Goal: Information Seeking & Learning: Learn about a topic

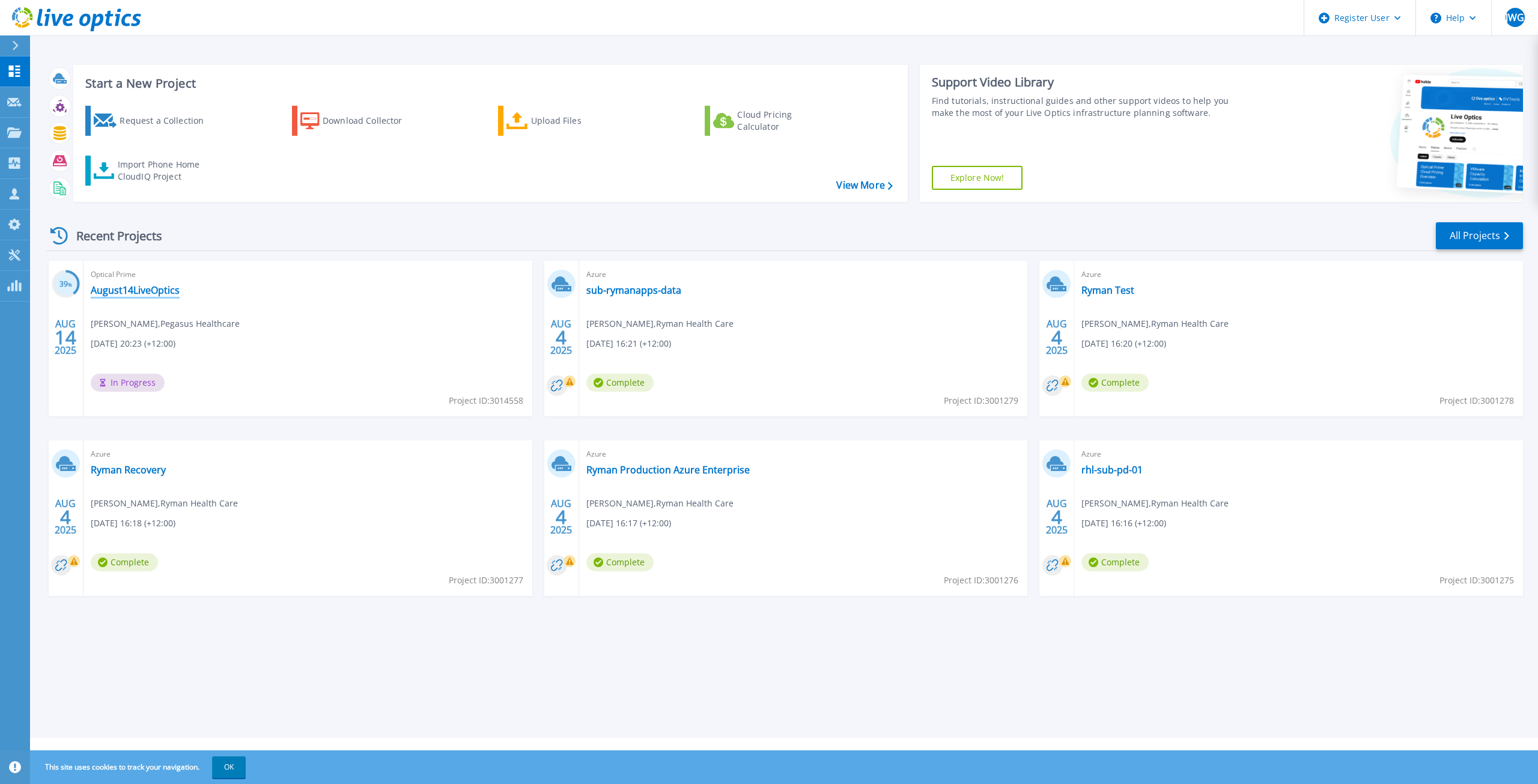
click at [142, 288] on link "August14LiveOptics" at bounding box center [134, 290] width 89 height 12
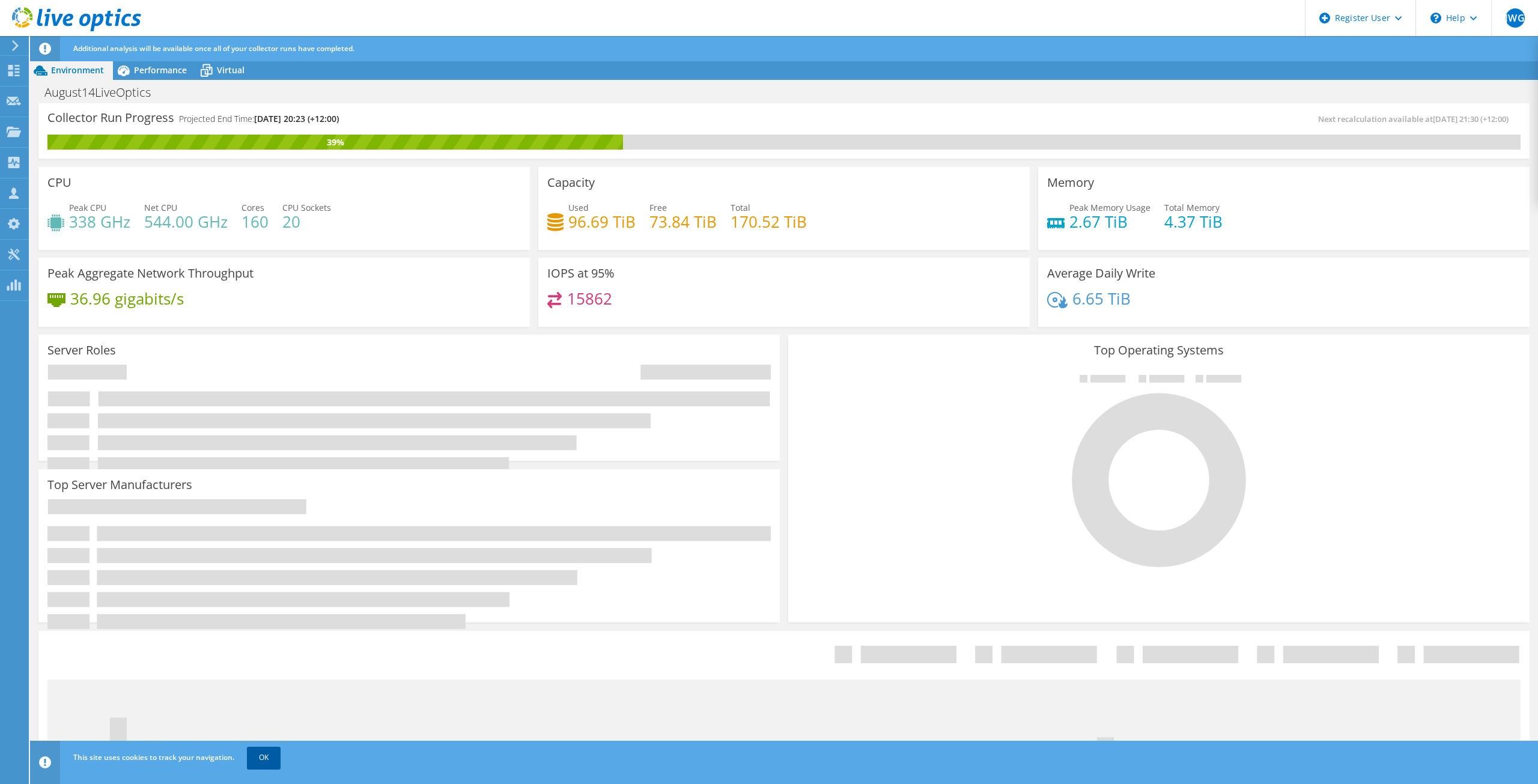
click at [261, 762] on link "OK" at bounding box center [264, 757] width 33 height 22
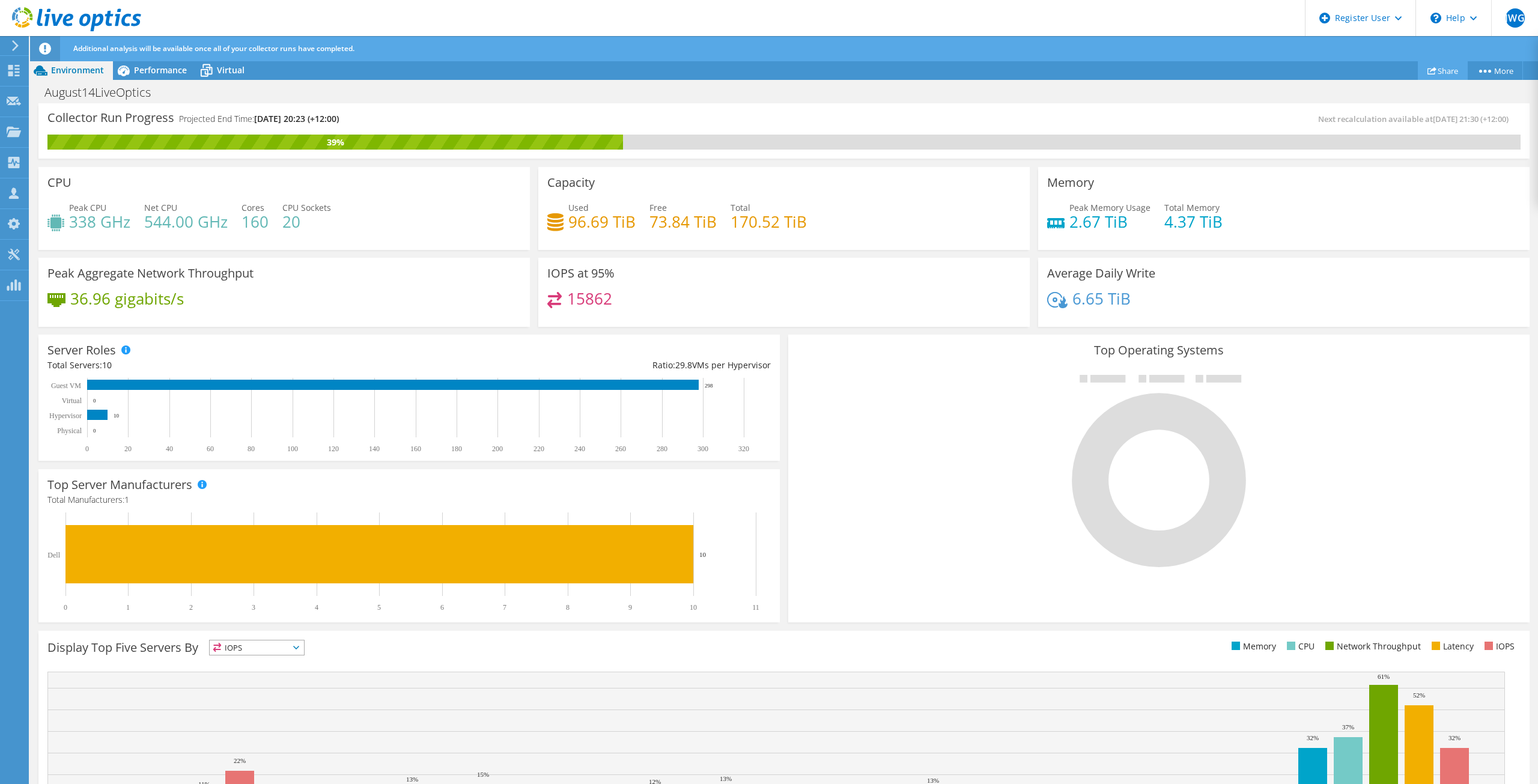
click at [1446, 69] on link "Share" at bounding box center [1442, 70] width 50 height 18
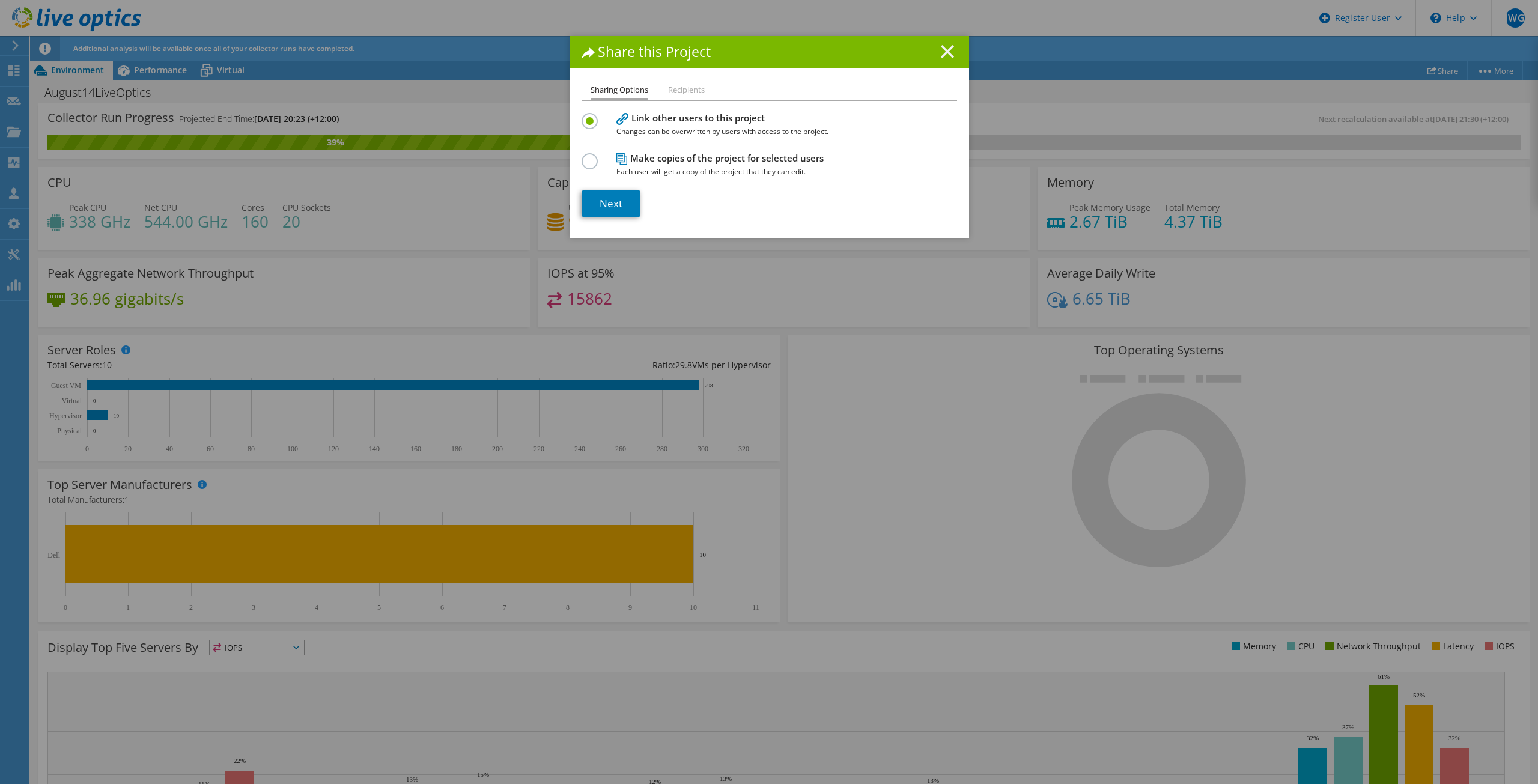
click at [941, 50] on line at bounding box center [948, 52] width 12 height 12
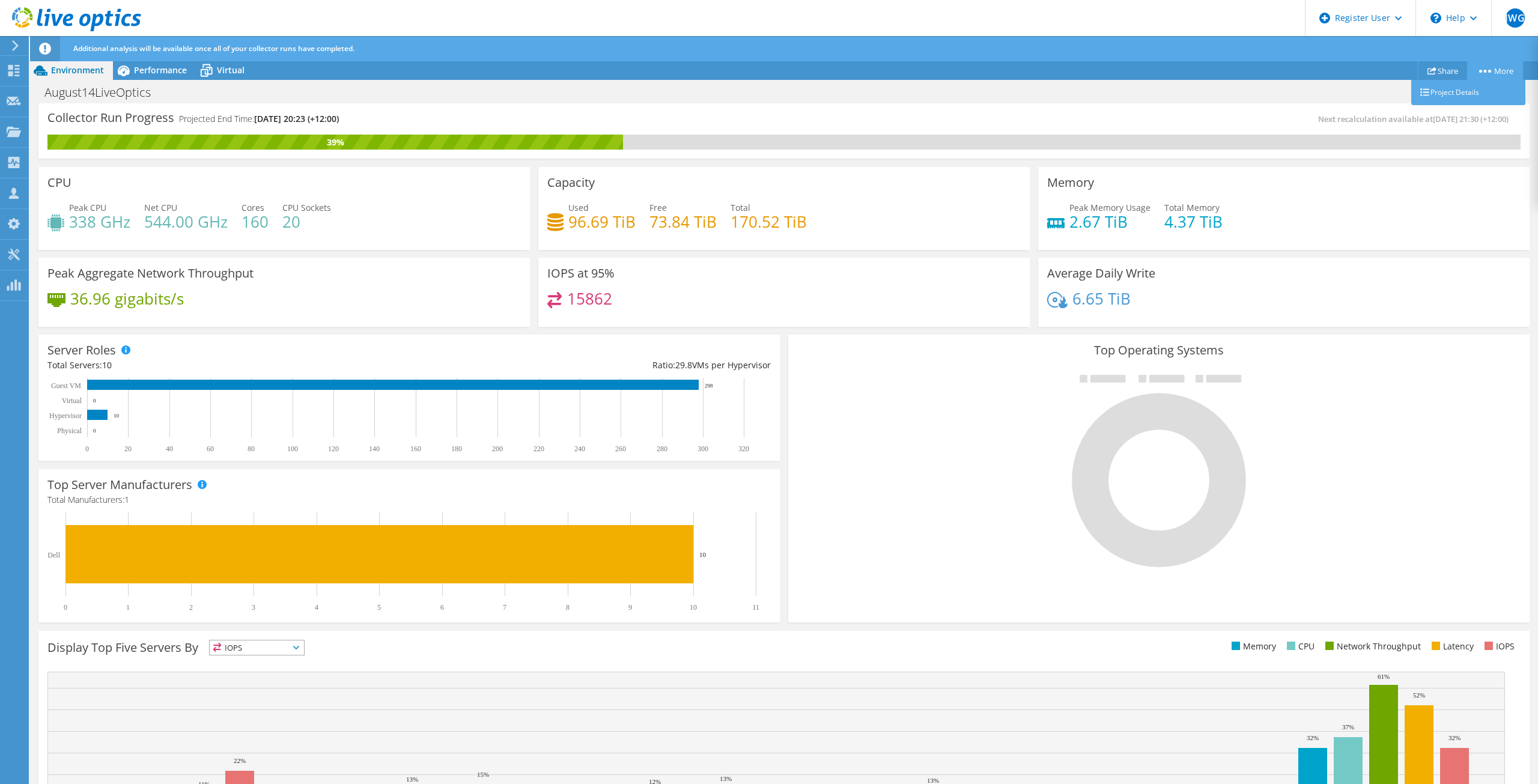
click at [1481, 74] on link "More" at bounding box center [1496, 70] width 56 height 18
click at [139, 73] on span "Performance" at bounding box center [161, 69] width 53 height 11
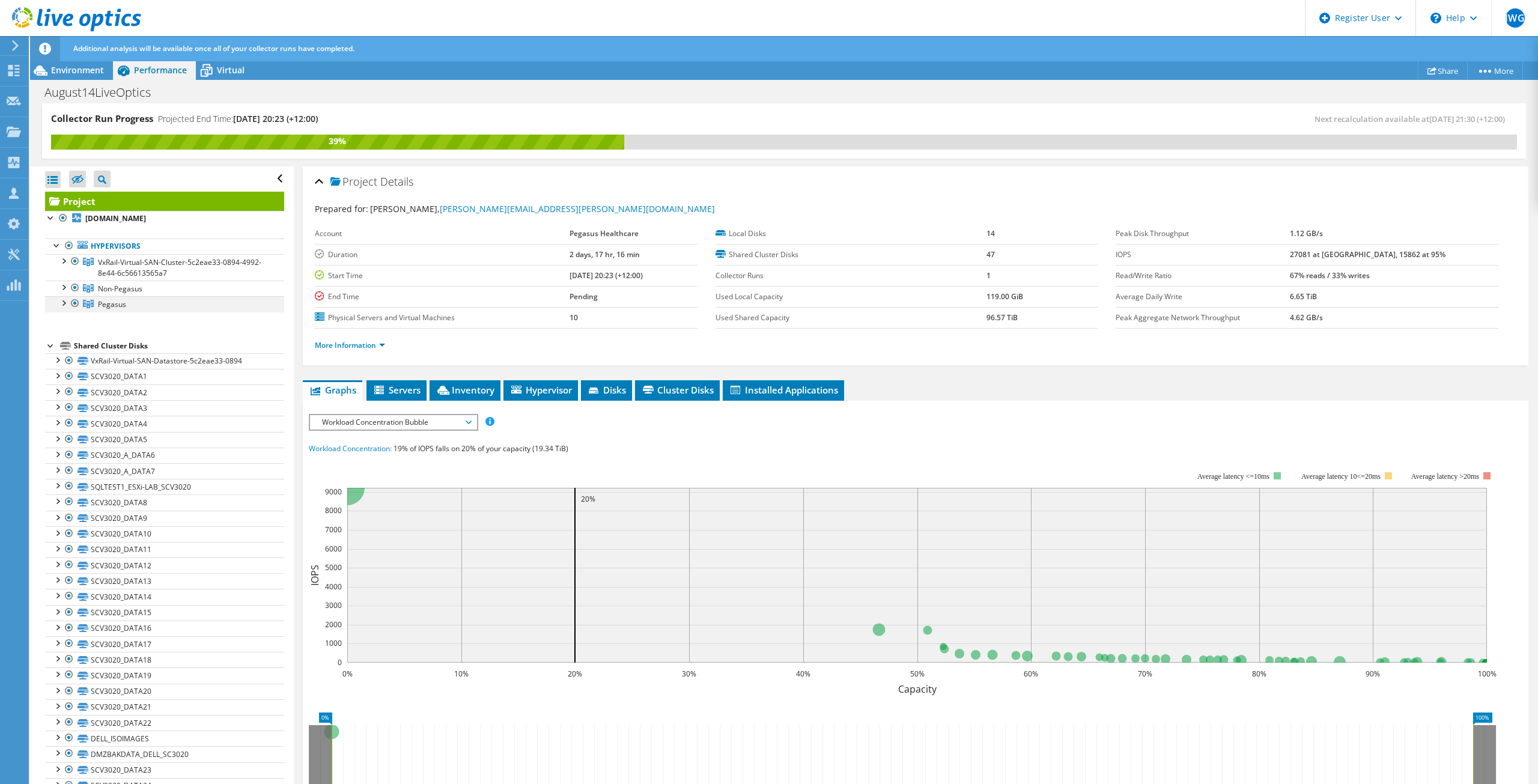
click at [63, 302] on div at bounding box center [63, 303] width 12 height 12
click at [64, 289] on div at bounding box center [63, 287] width 12 height 12
click at [63, 259] on div at bounding box center [63, 260] width 12 height 12
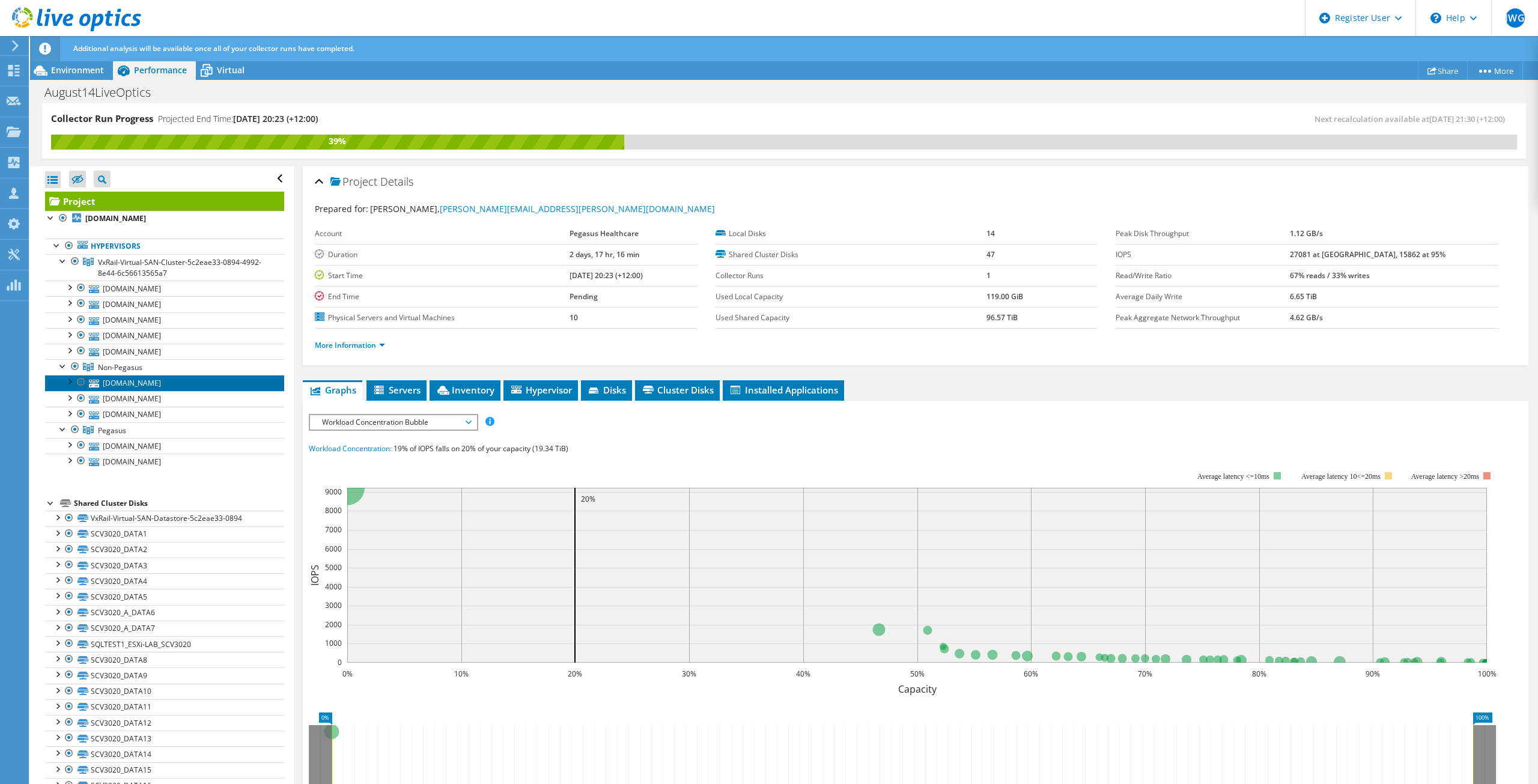
click at [168, 386] on link "pegesx34.ad.pegasus.org.nz" at bounding box center [164, 382] width 240 height 16
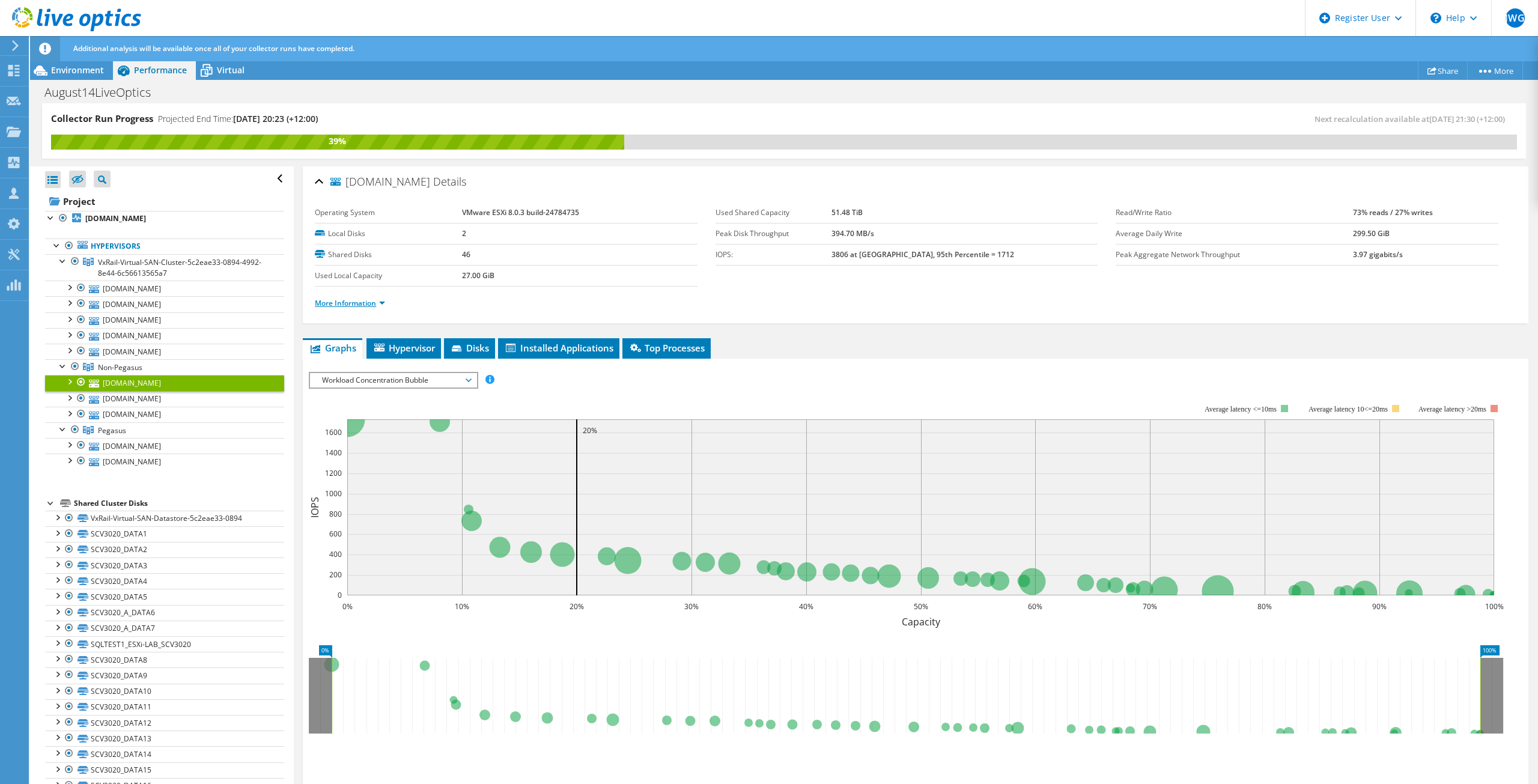
click at [368, 301] on link "More Information" at bounding box center [350, 303] width 70 height 11
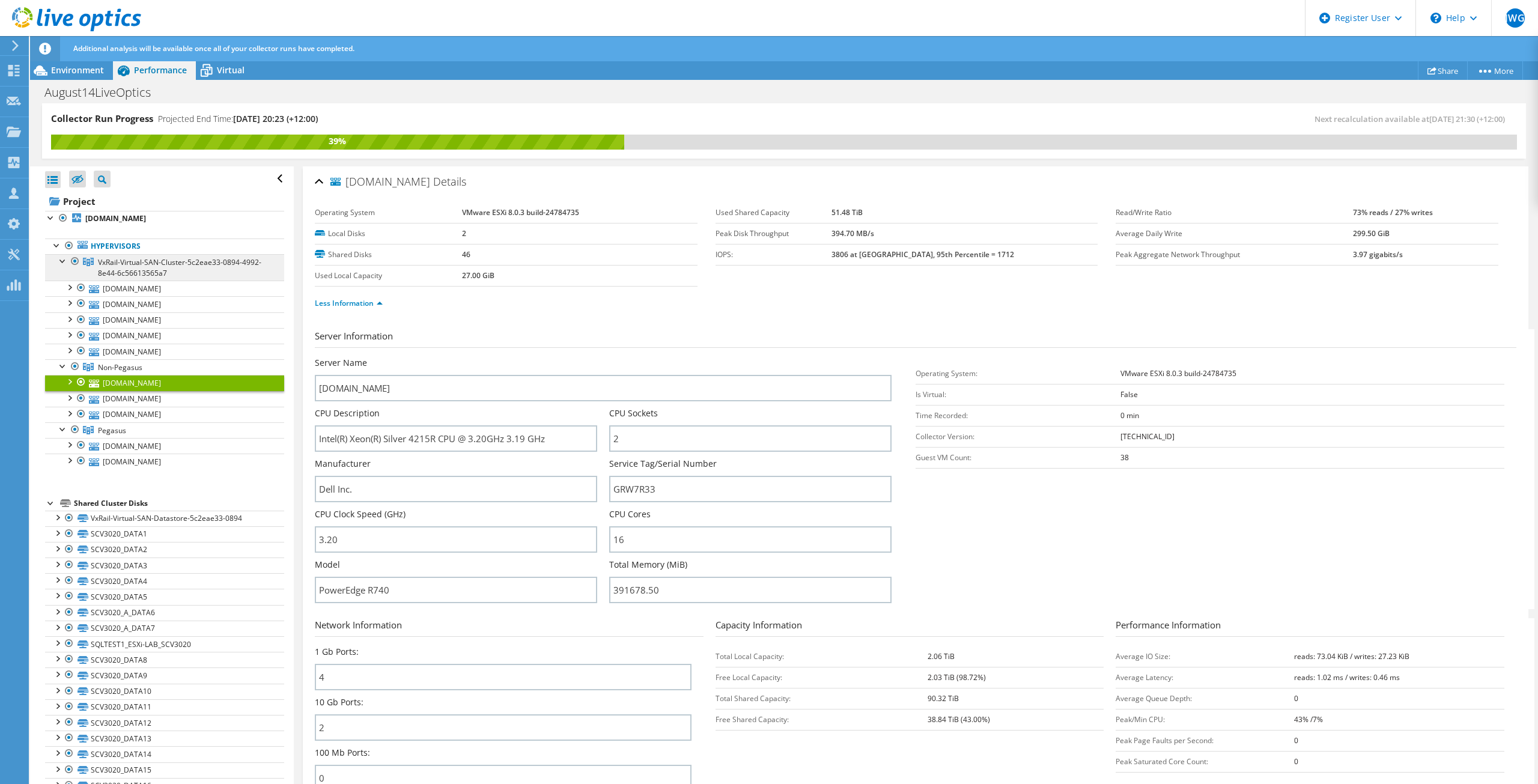
click at [140, 262] on span "VxRail-Virtual-SAN-Cluster-5c2eae33-0894-4992-8e44-6c56613565a7" at bounding box center [180, 267] width 163 height 21
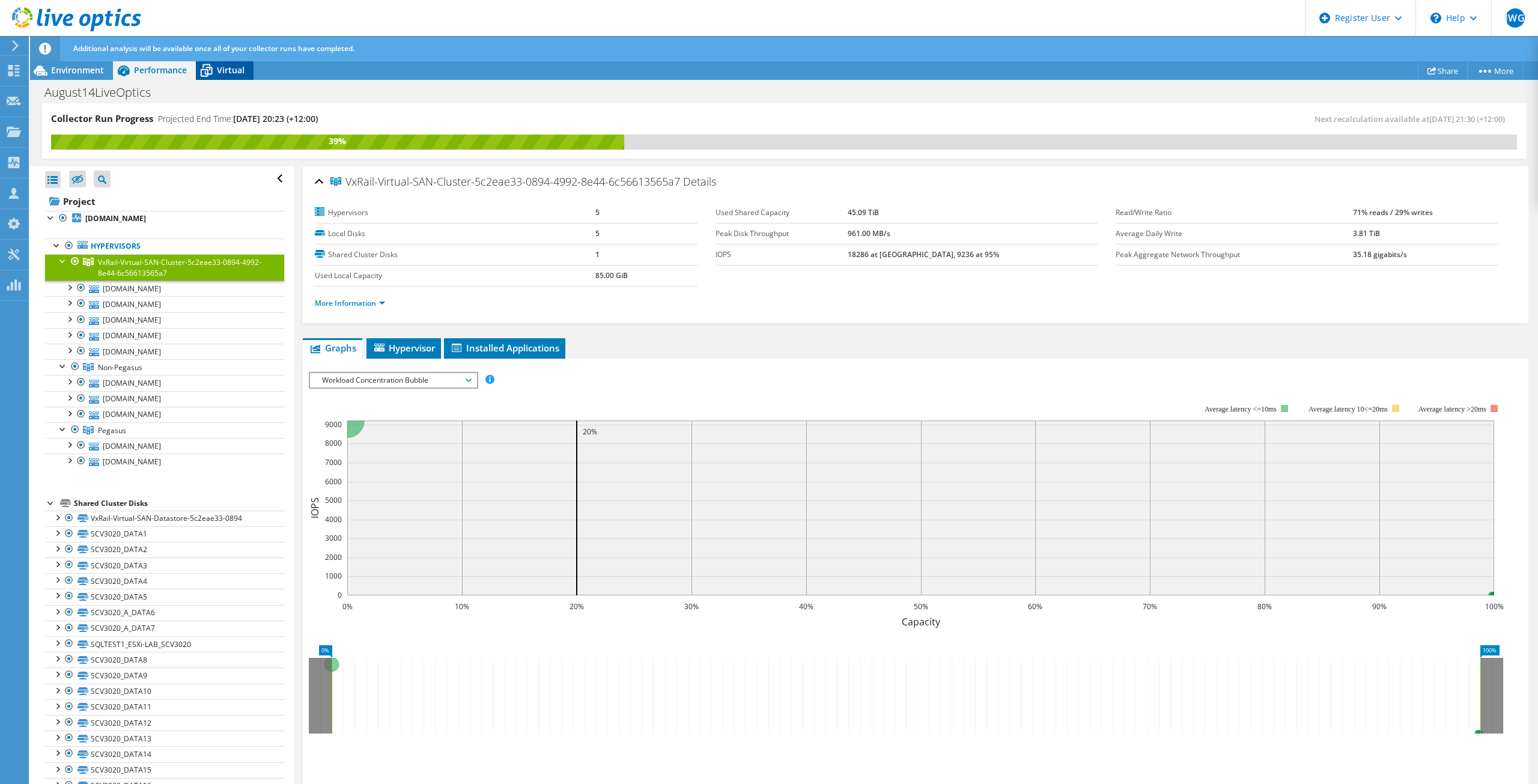
click at [216, 69] on icon at bounding box center [206, 70] width 21 height 21
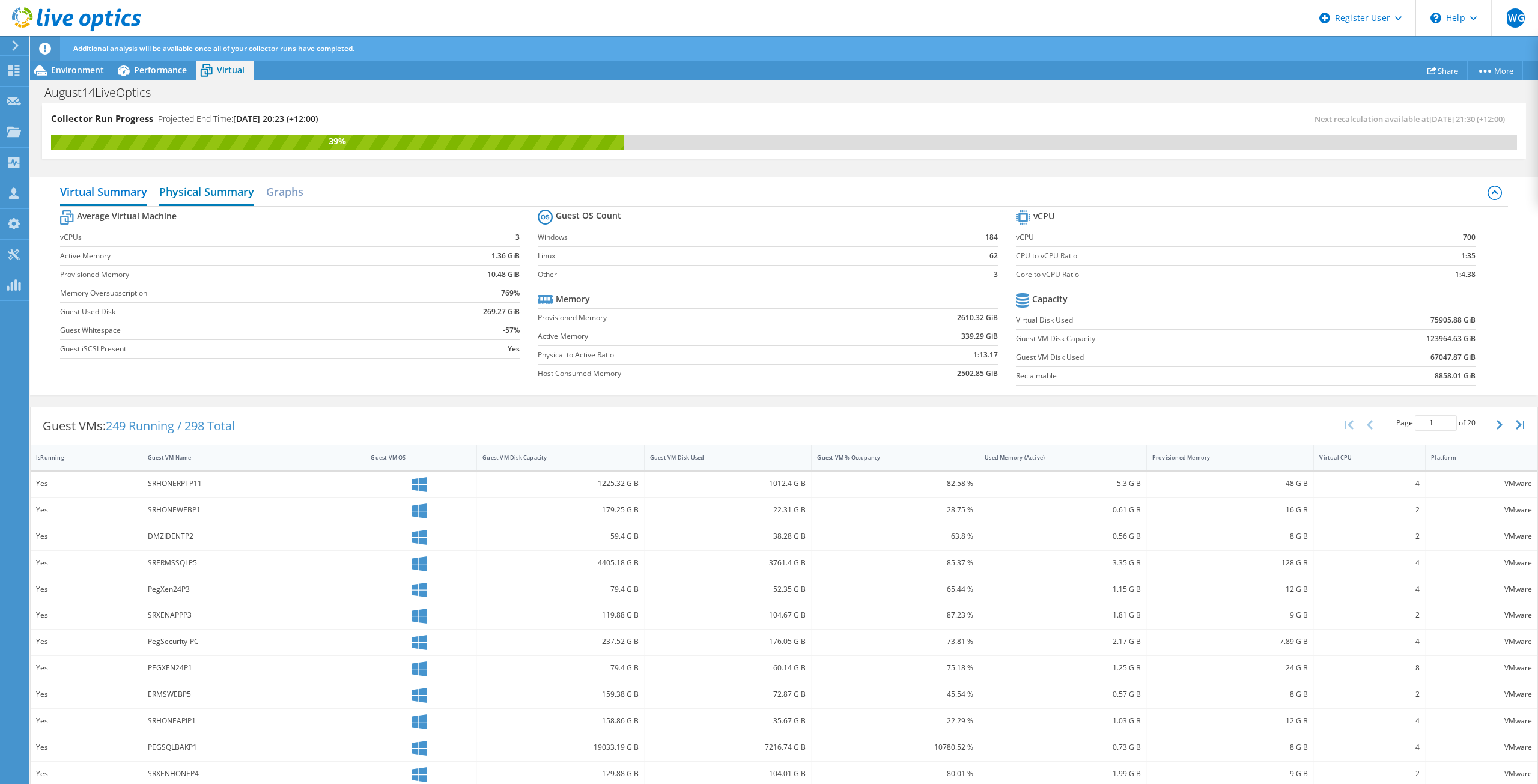
click at [212, 191] on h2 "Physical Summary" at bounding box center [207, 193] width 95 height 26
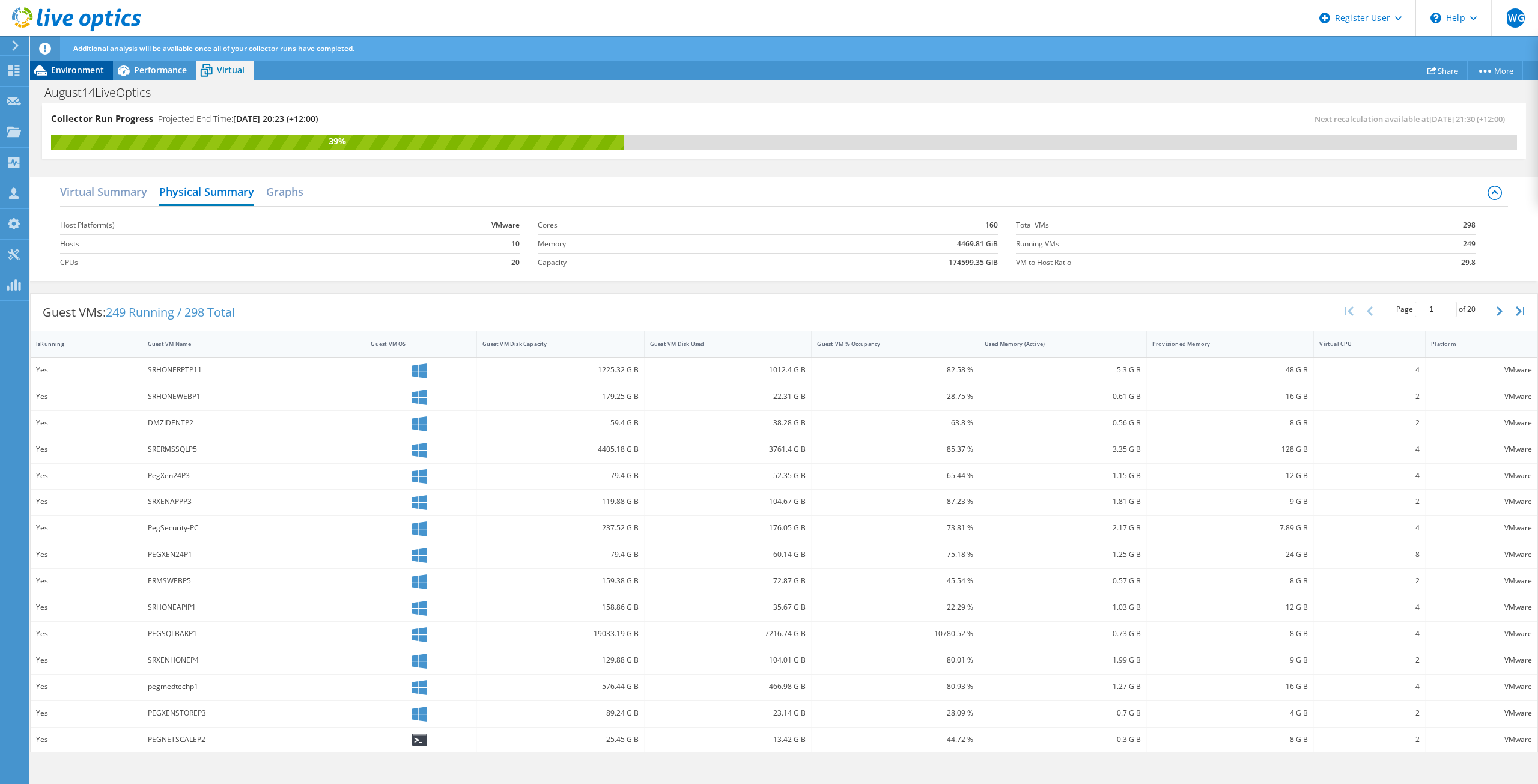
click at [99, 69] on span "Environment" at bounding box center [77, 69] width 53 height 11
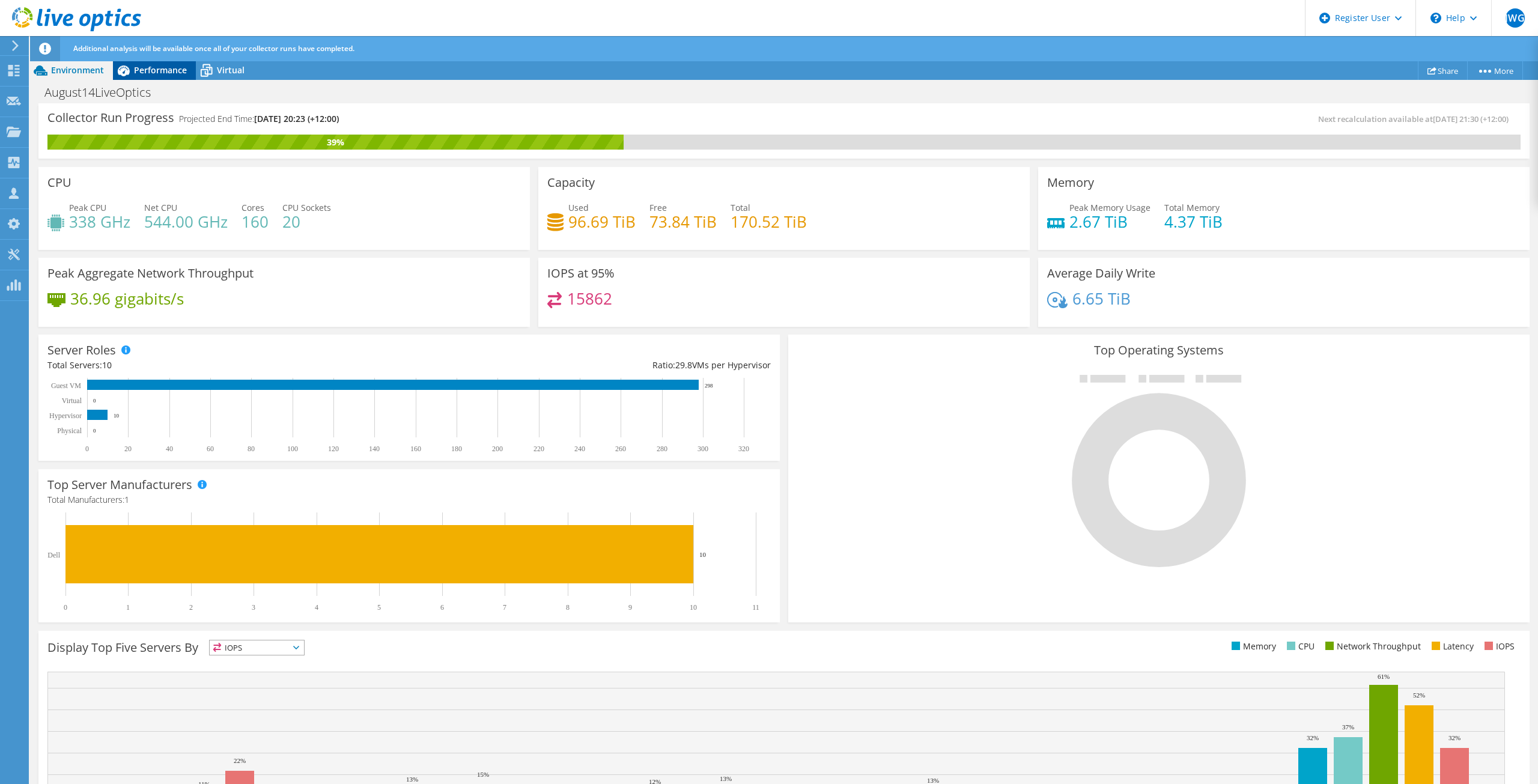
click at [157, 70] on span "Performance" at bounding box center [161, 69] width 53 height 11
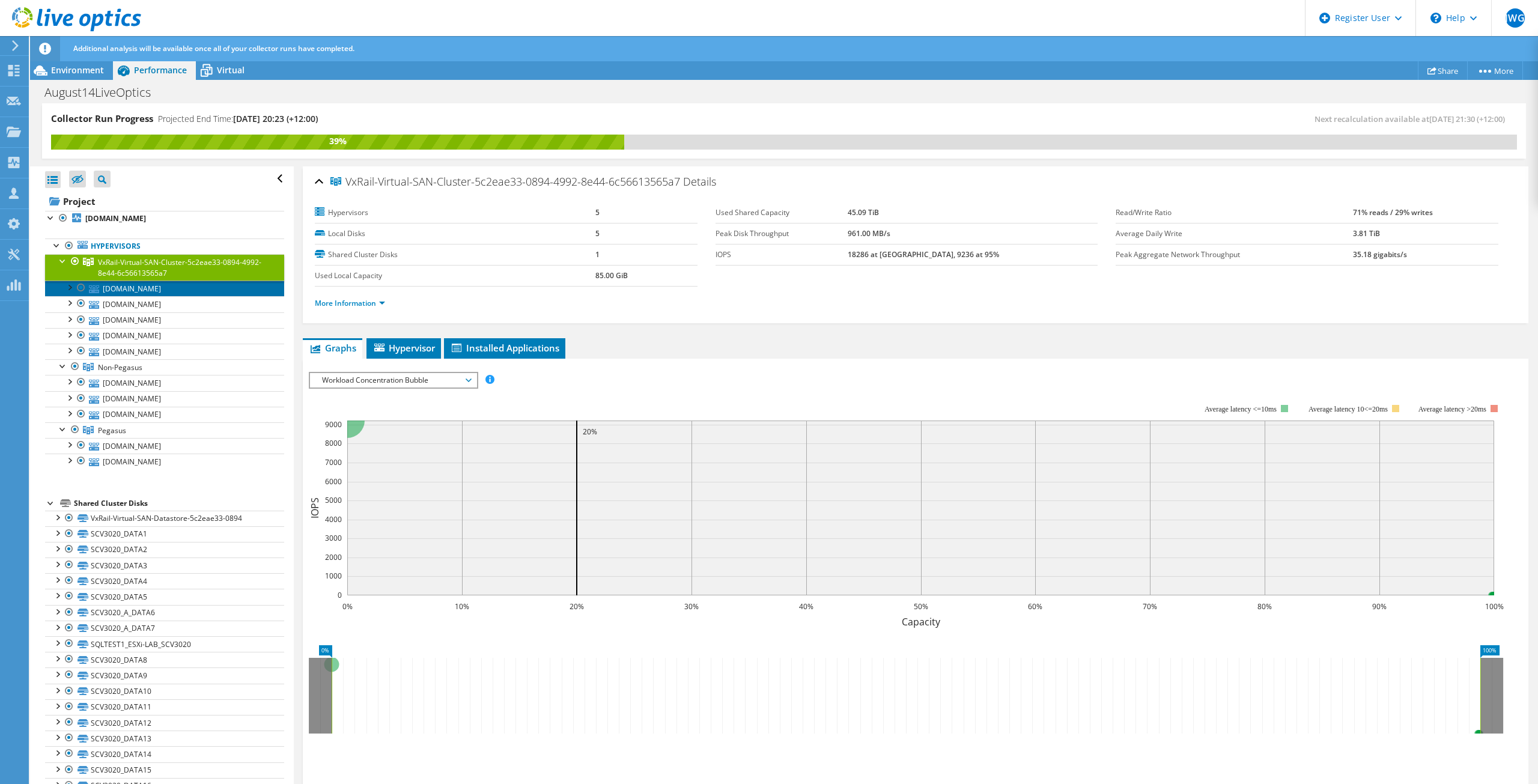
click at [135, 290] on link "pegesx42.ad.pegasus.org.nz" at bounding box center [164, 289] width 240 height 16
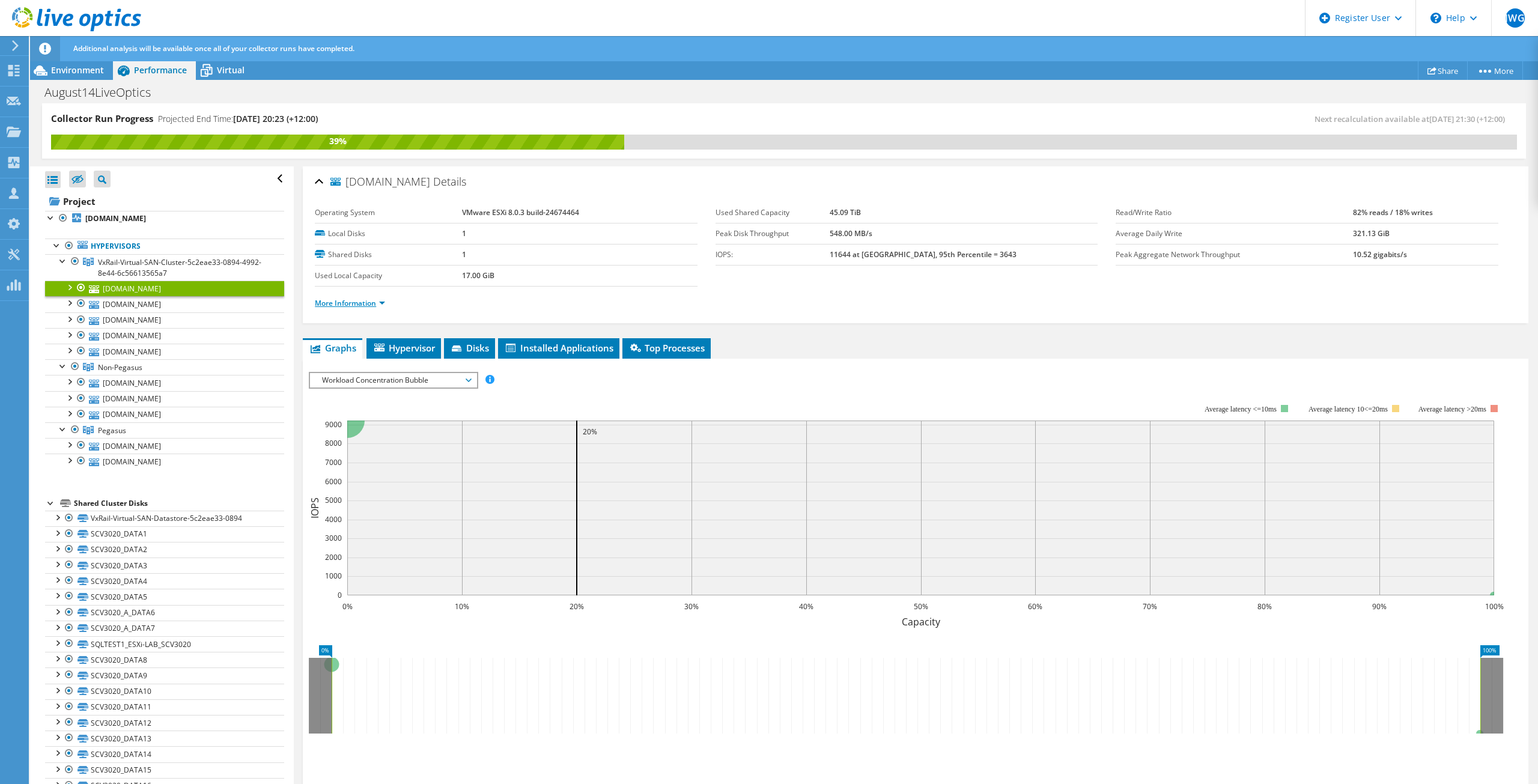
click at [383, 300] on link "More Information" at bounding box center [350, 303] width 70 height 11
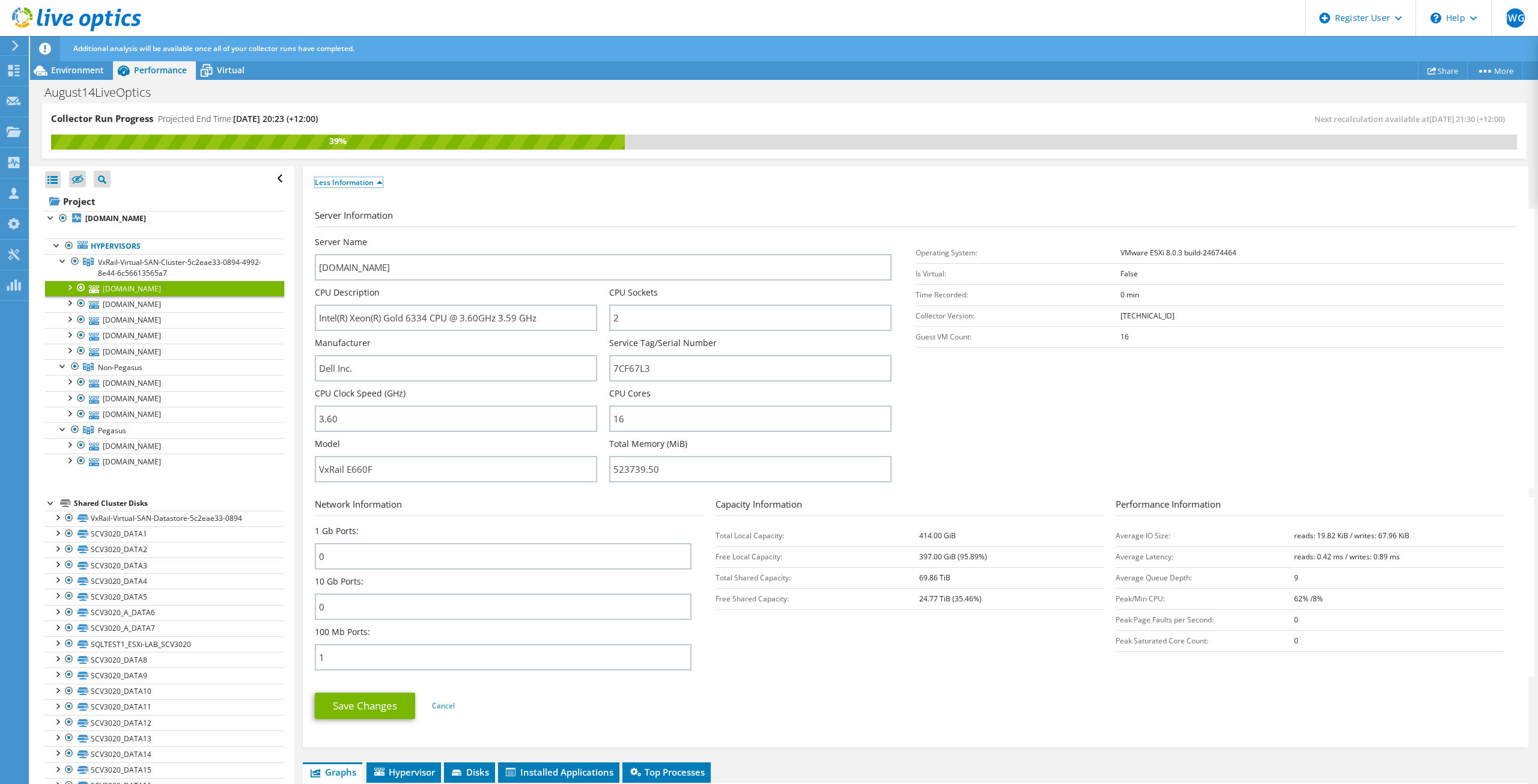
scroll to position [120, 0]
